Goal: Find specific page/section: Find specific page/section

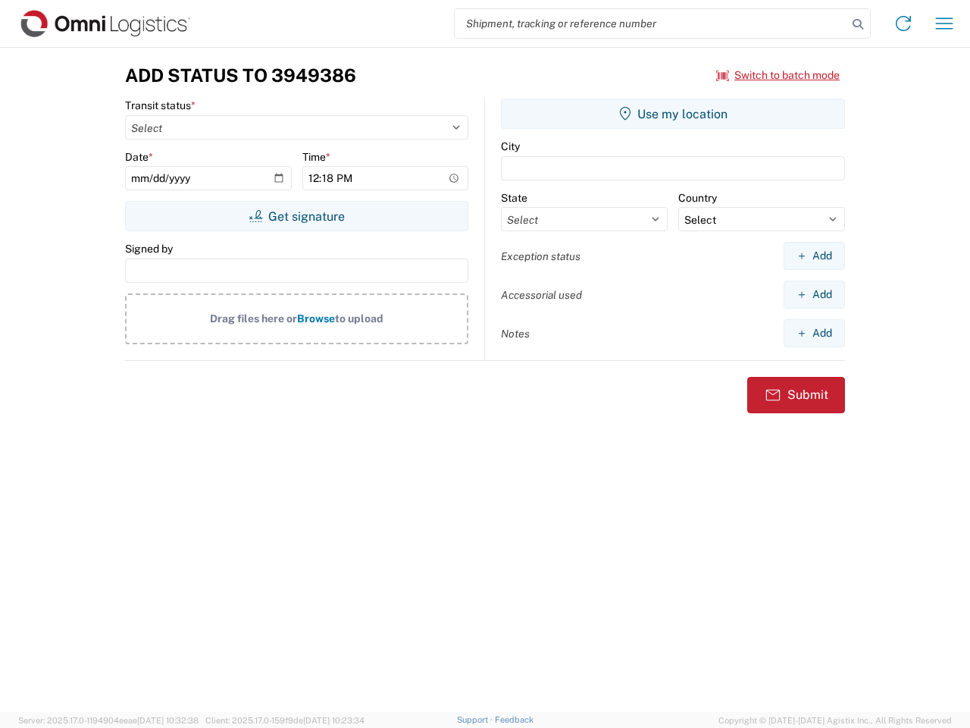
click at [651, 23] on input "search" at bounding box center [651, 23] width 393 height 29
click at [858, 24] on icon at bounding box center [857, 24] width 21 height 21
click at [904, 23] on icon at bounding box center [903, 23] width 24 height 24
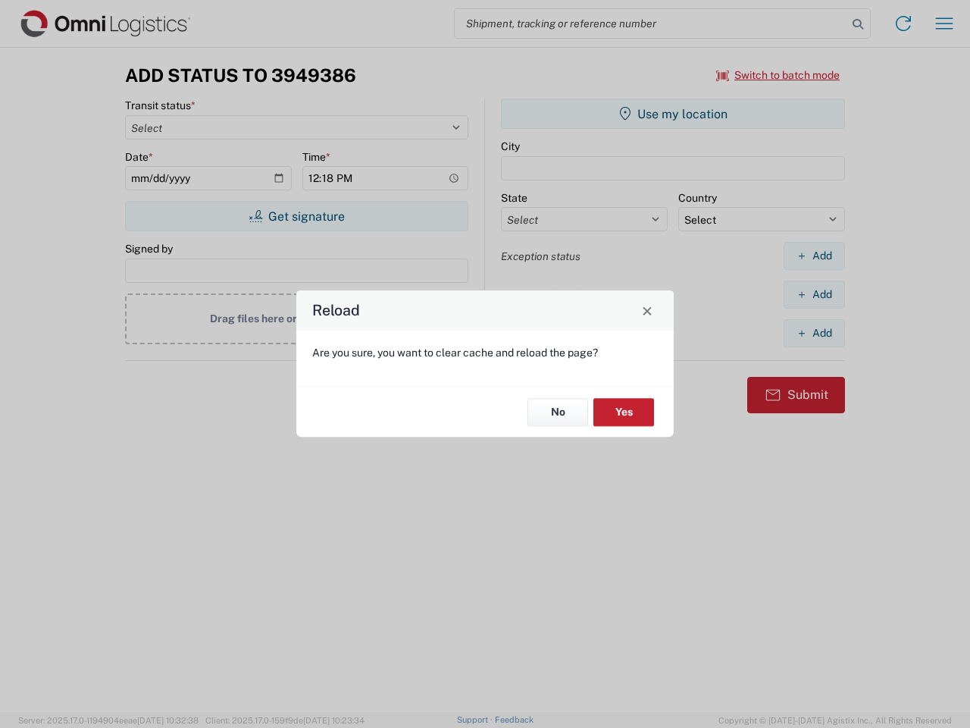
click at [944, 23] on div "Reload Are you sure, you want to clear cache and reload the page? No Yes" at bounding box center [485, 364] width 970 height 728
click at [778, 75] on div "Reload Are you sure, you want to clear cache and reload the page? No Yes" at bounding box center [485, 364] width 970 height 728
click at [296, 216] on div "Reload Are you sure, you want to clear cache and reload the page? No Yes" at bounding box center [485, 364] width 970 height 728
click at [673, 114] on div "Reload Are you sure, you want to clear cache and reload the page? No Yes" at bounding box center [485, 364] width 970 height 728
click at [814, 255] on div "Reload Are you sure, you want to clear cache and reload the page? No Yes" at bounding box center [485, 364] width 970 height 728
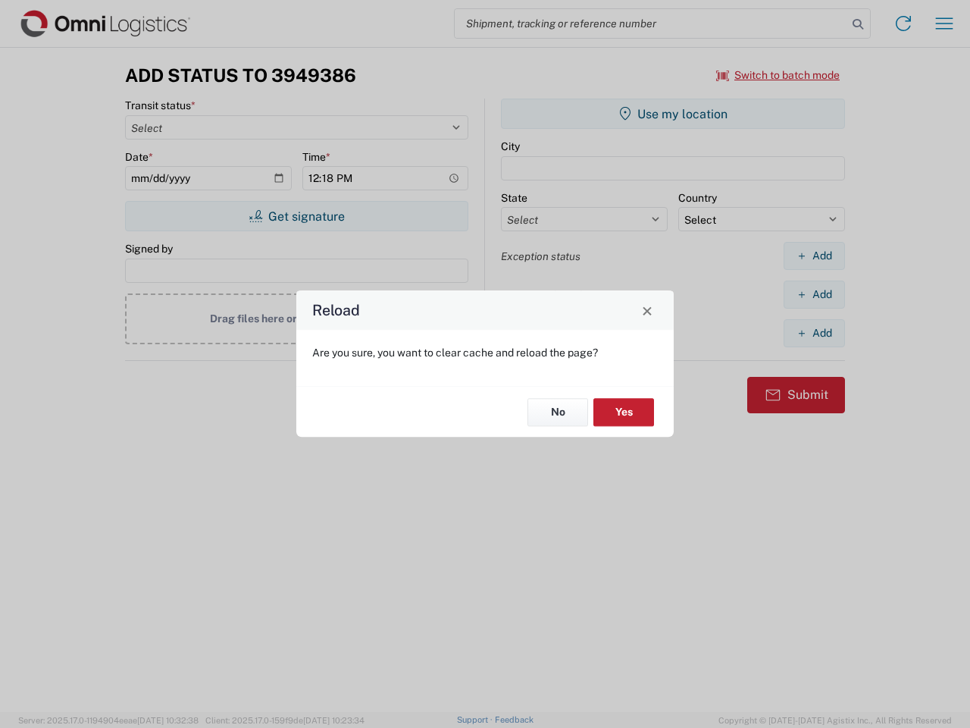
click at [814, 294] on div "Reload Are you sure, you want to clear cache and reload the page? No Yes" at bounding box center [485, 364] width 970 height 728
click at [814, 333] on div "Reload Are you sure, you want to clear cache and reload the page? No Yes" at bounding box center [485, 364] width 970 height 728
